Goal: Check status: Check status

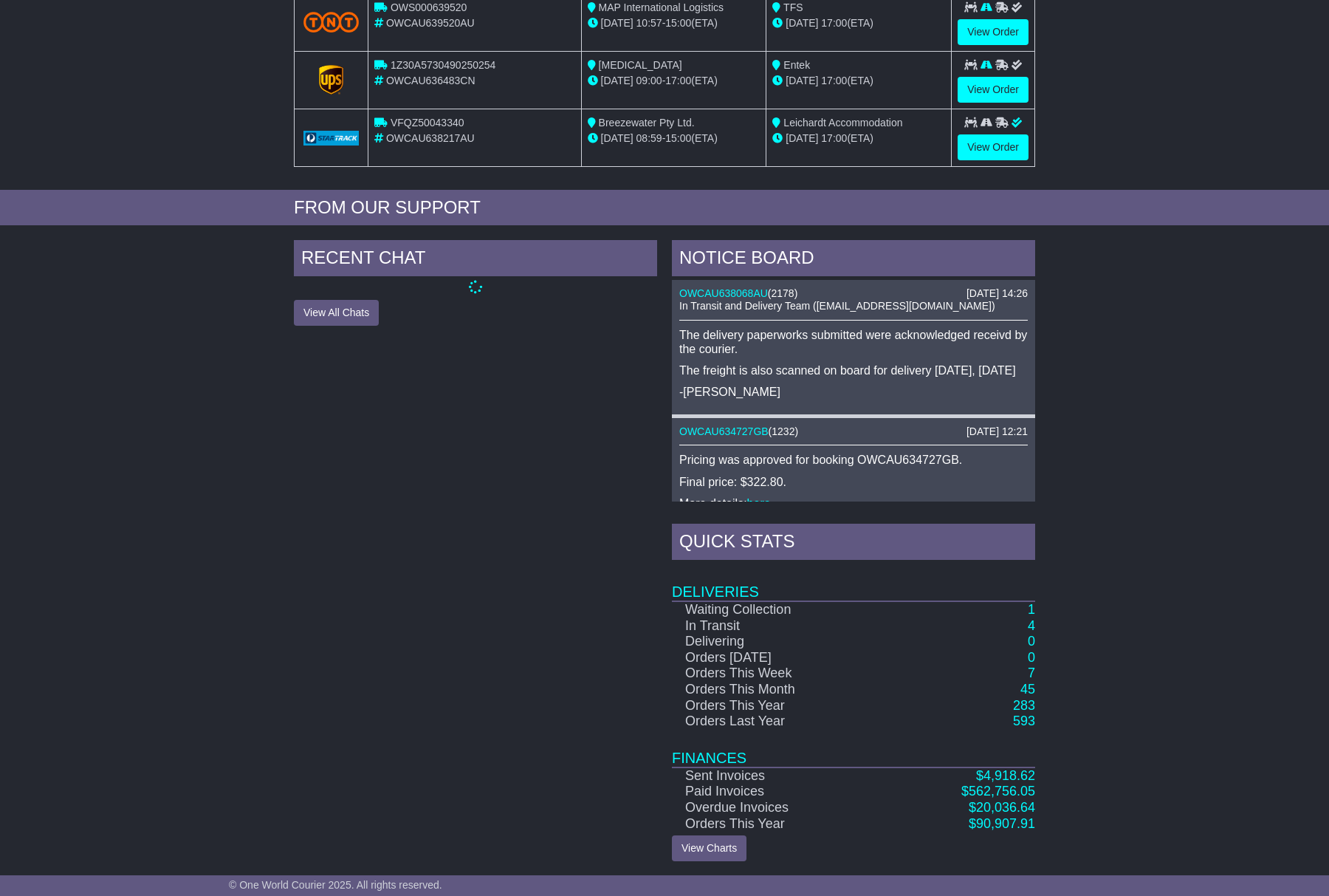
scroll to position [393, 0]
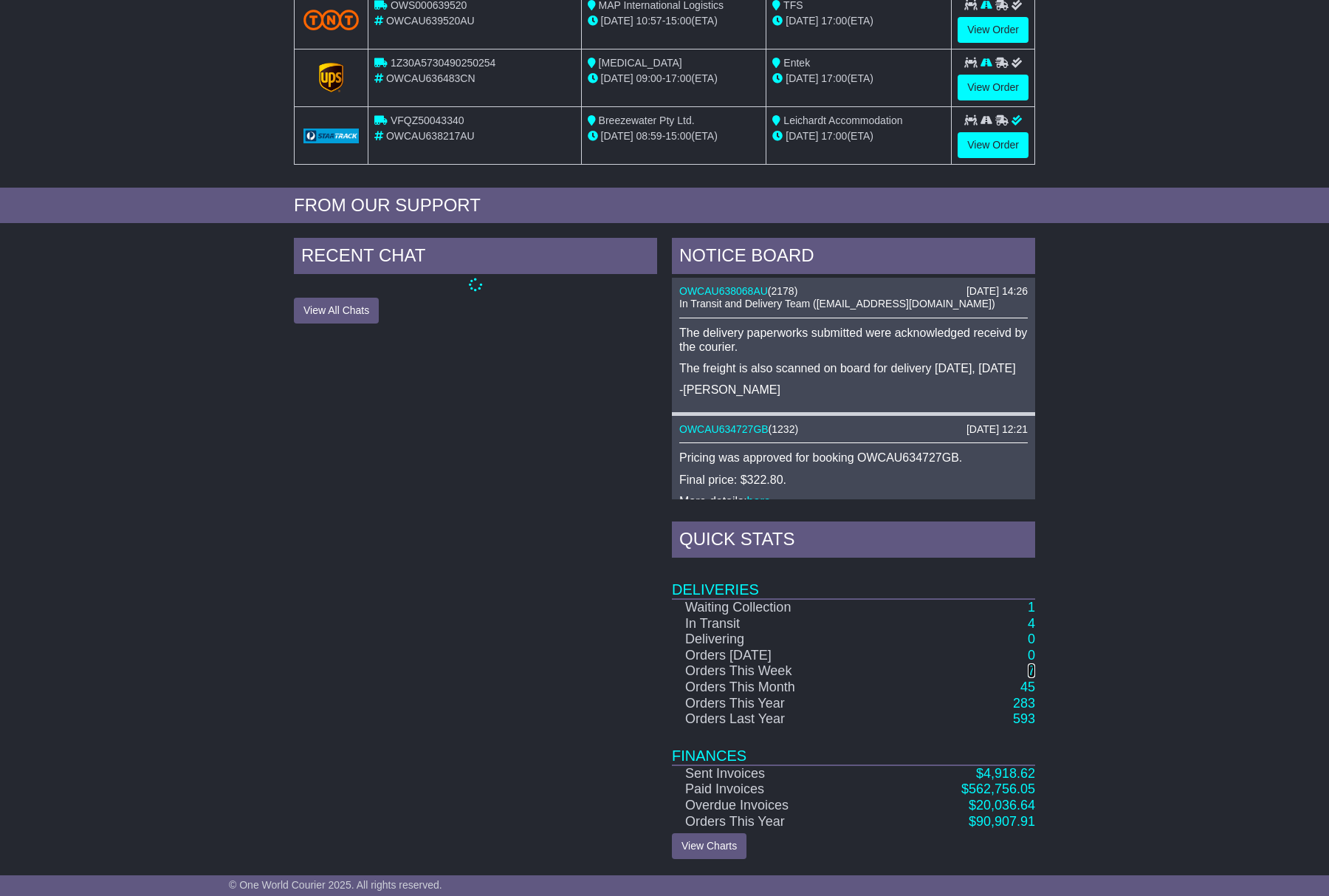
click at [1029, 668] on link "7" at bounding box center [1032, 671] width 7 height 14
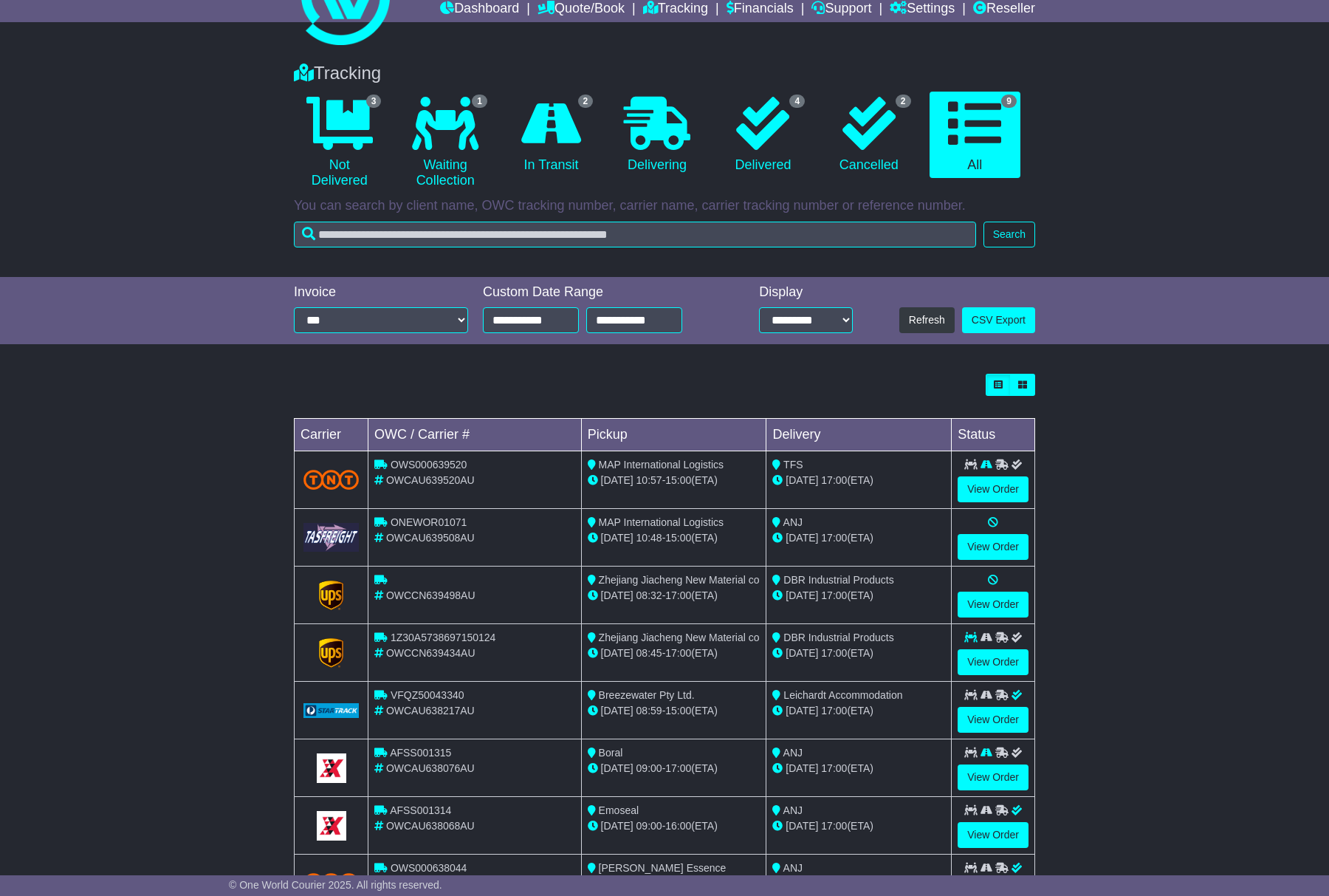
scroll to position [164, 0]
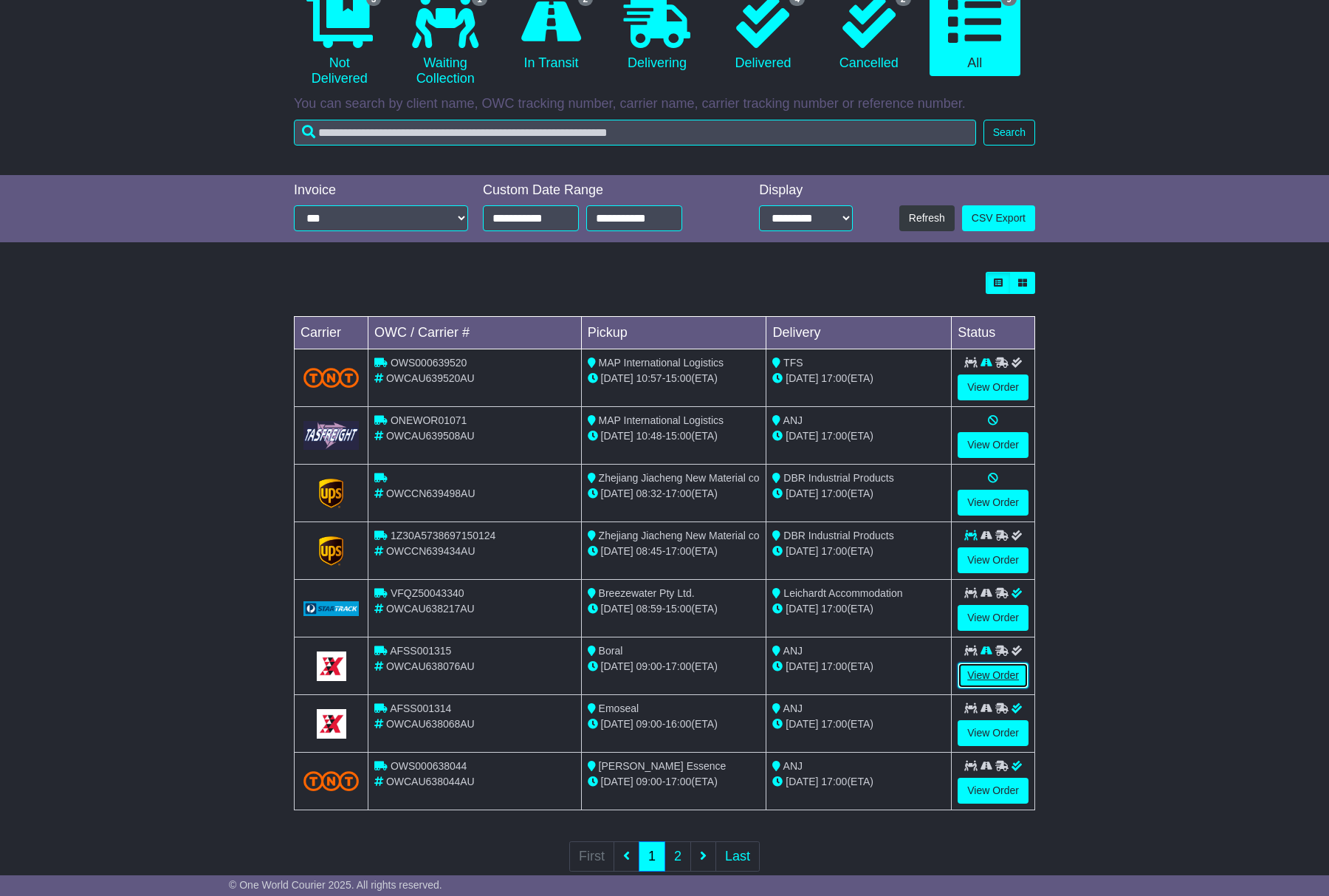
click at [994, 680] on link "View Order" at bounding box center [993, 675] width 71 height 26
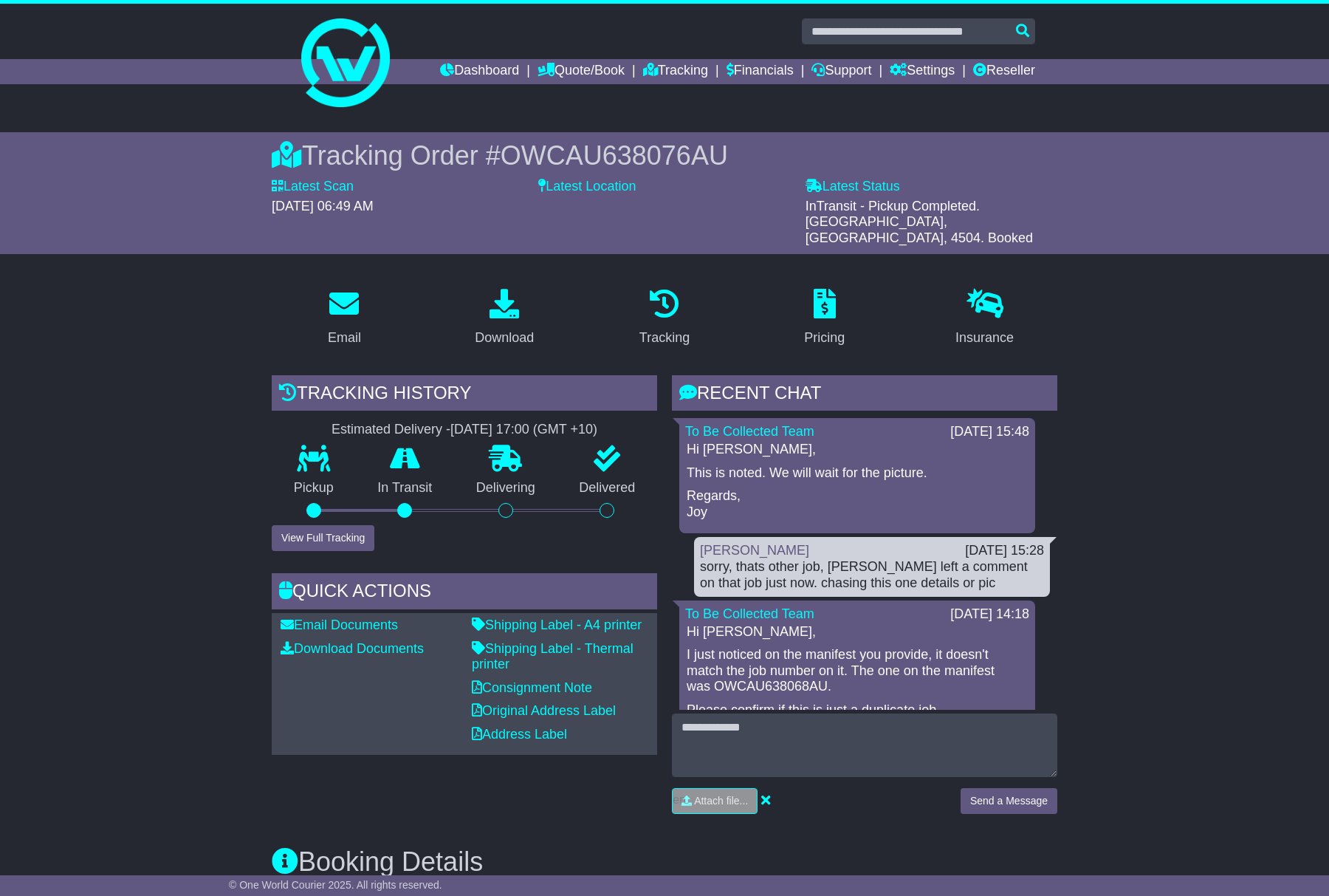
click at [700, 148] on span "OWCAU638076AU" at bounding box center [614, 155] width 227 height 31
copy span "OWCAU638076AU"
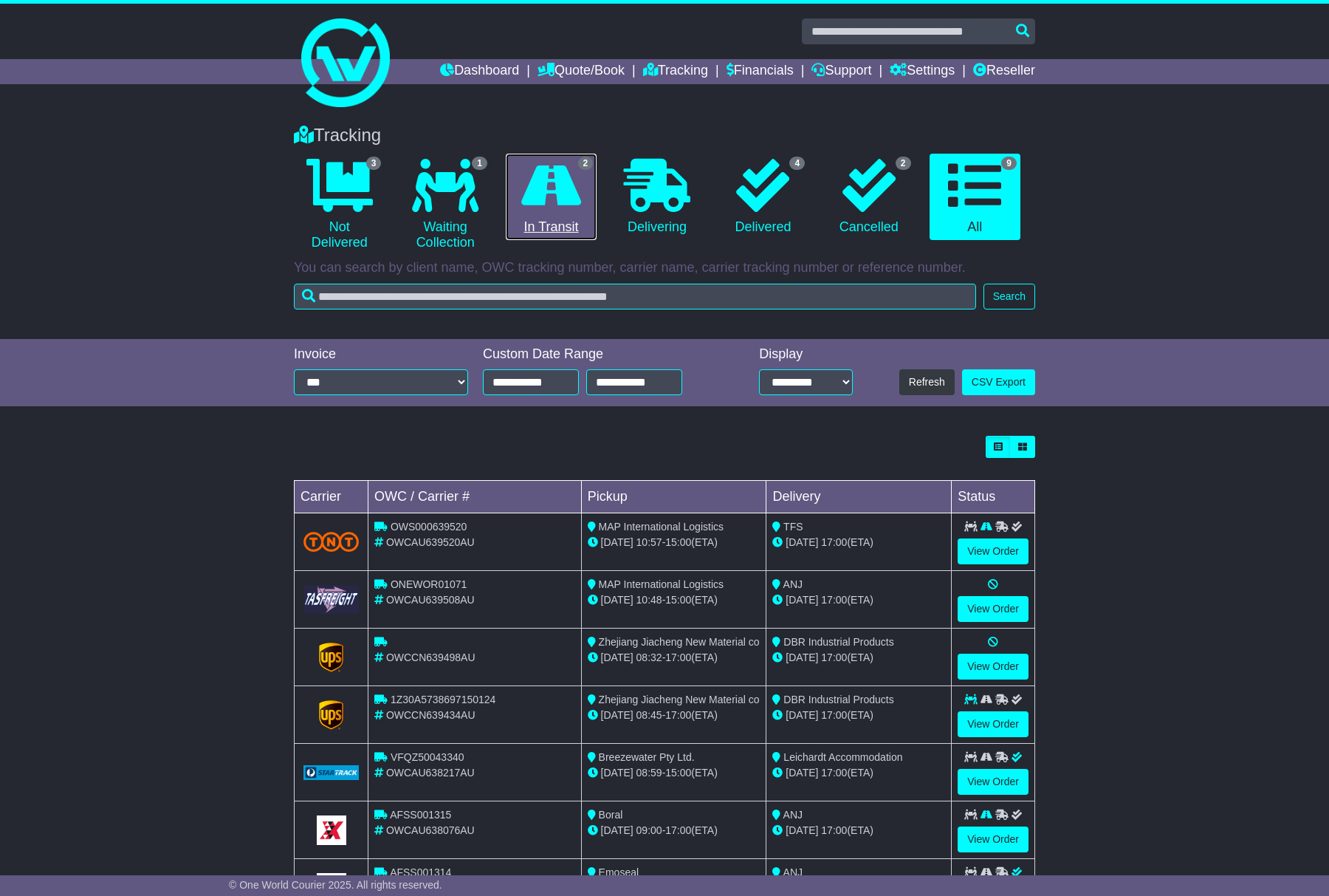
click at [550, 231] on link "2 In Transit" at bounding box center [550, 197] width 91 height 87
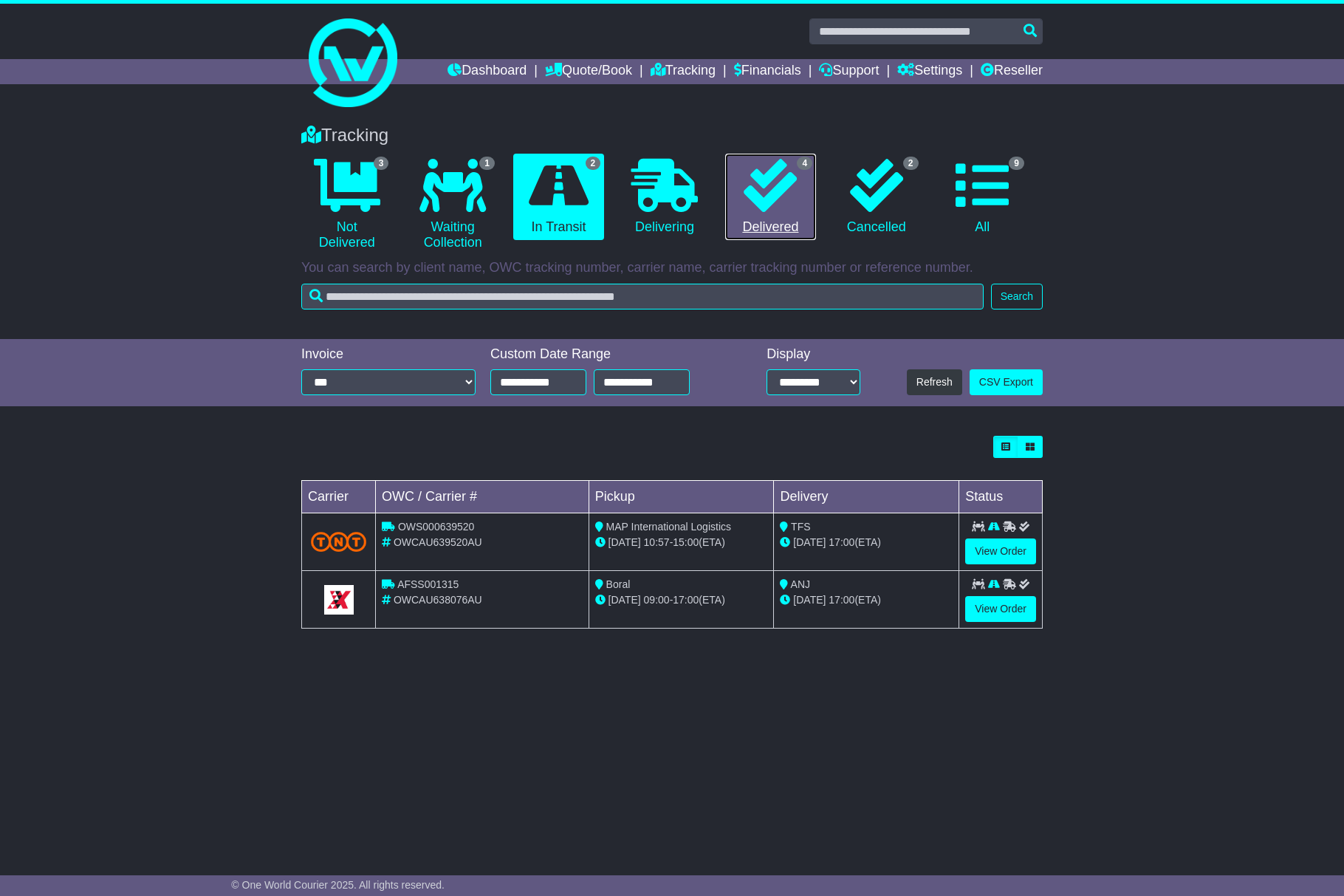
click at [778, 235] on link "4 Delivered" at bounding box center [770, 197] width 91 height 87
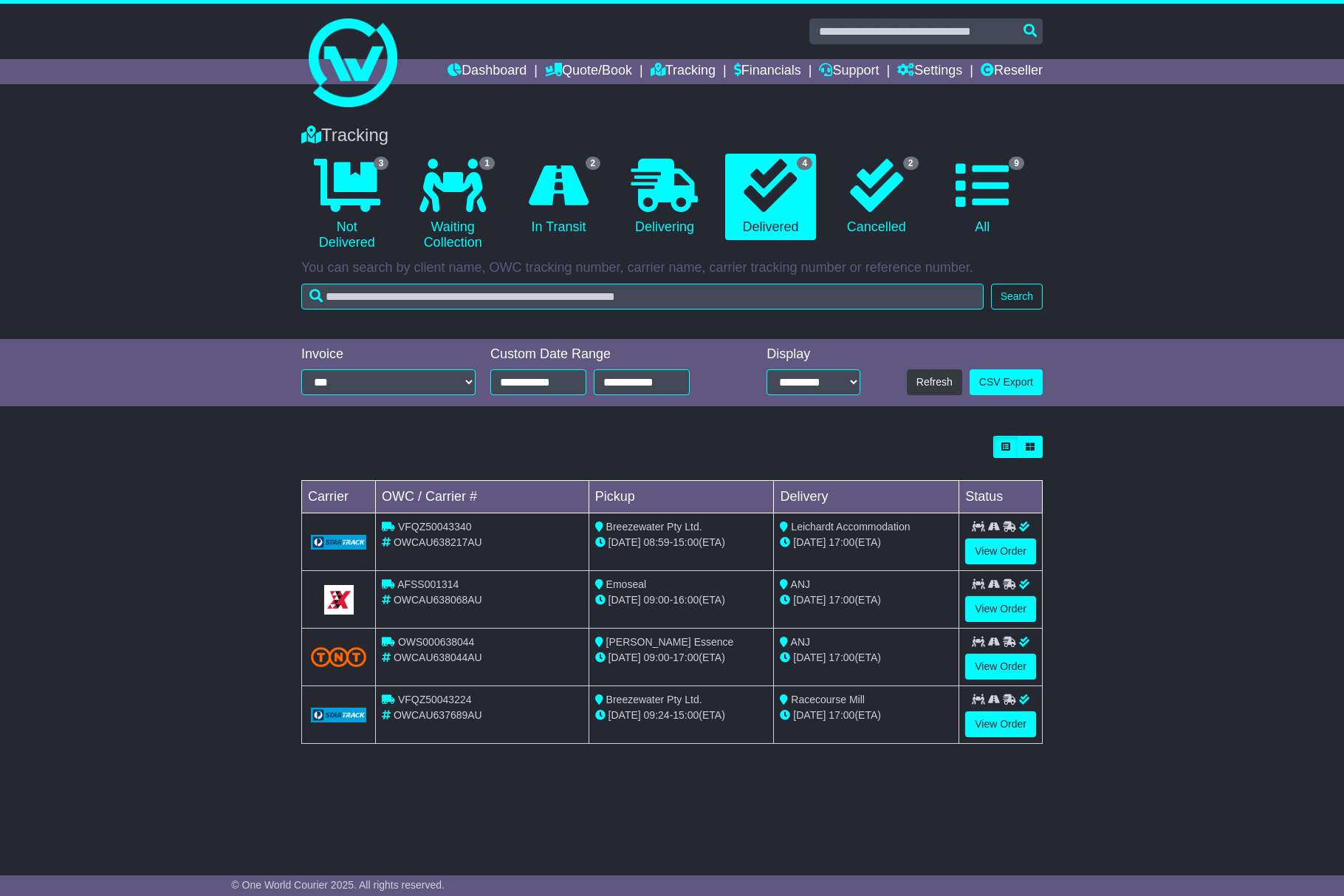
click at [468, 604] on span "OWCAU638068AU" at bounding box center [437, 599] width 89 height 12
copy span "OWCAU638068AU"
